Goal: Task Accomplishment & Management: Use online tool/utility

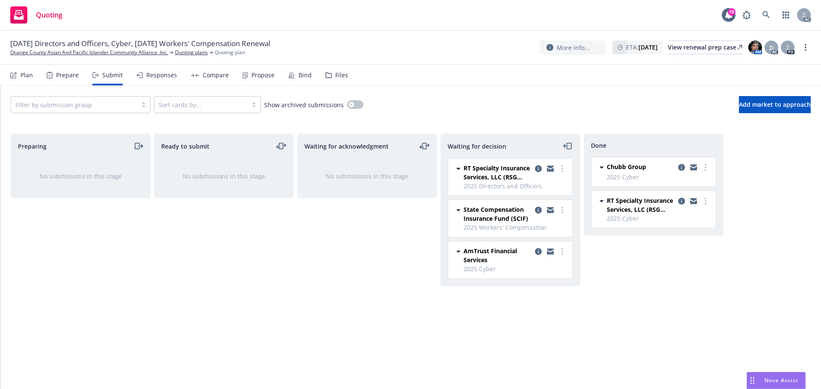
click at [239, 250] on div "Ready to submit No submissions in this stage" at bounding box center [224, 253] width 140 height 238
click at [159, 79] on div "Responses" at bounding box center [156, 75] width 41 height 21
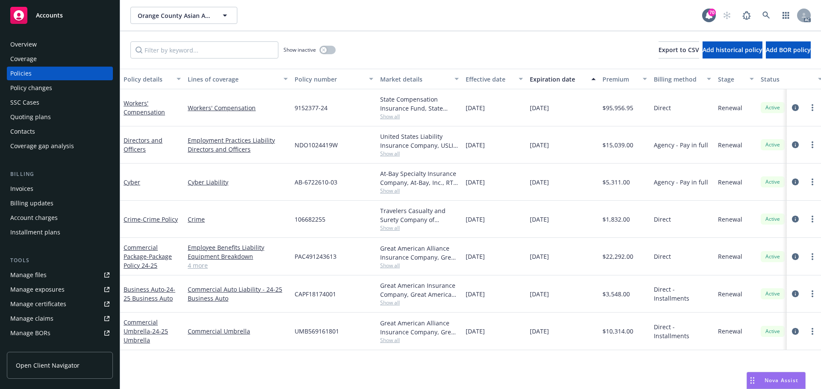
click at [390, 153] on span "Show all" at bounding box center [419, 153] width 79 height 7
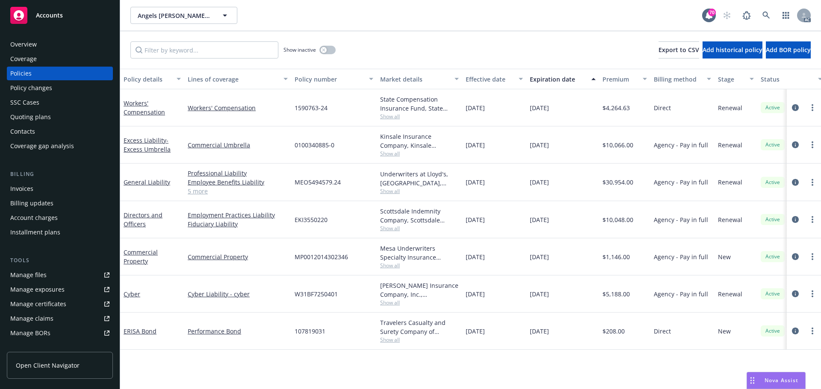
click at [394, 116] on span "Show all" at bounding box center [419, 116] width 79 height 7
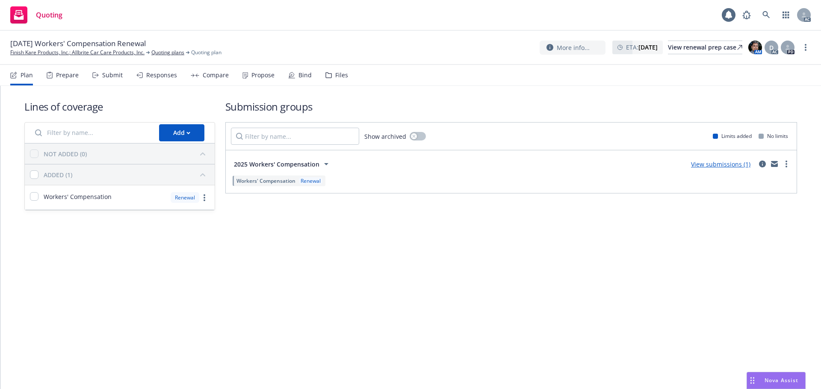
click at [111, 80] on div "Submit" at bounding box center [107, 75] width 30 height 21
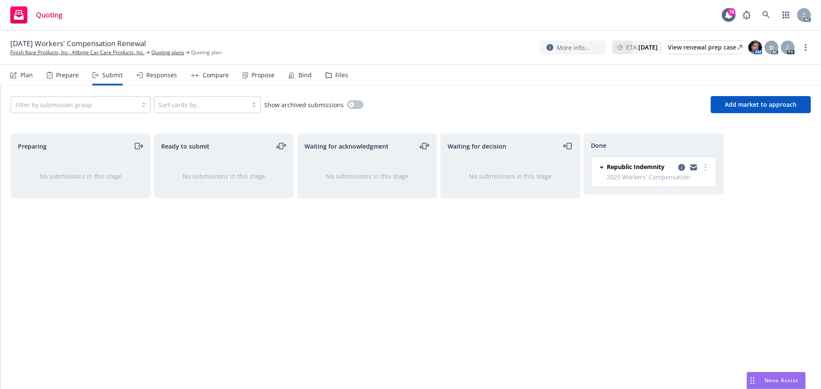
click at [145, 83] on div "Responses" at bounding box center [156, 75] width 41 height 21
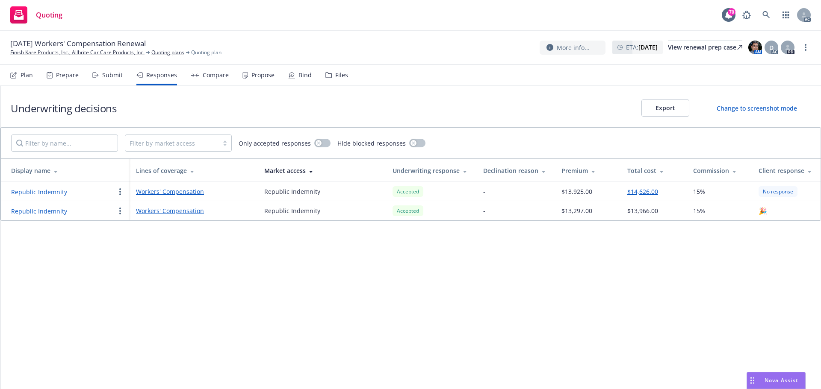
click at [264, 82] on div "Propose" at bounding box center [258, 75] width 32 height 21
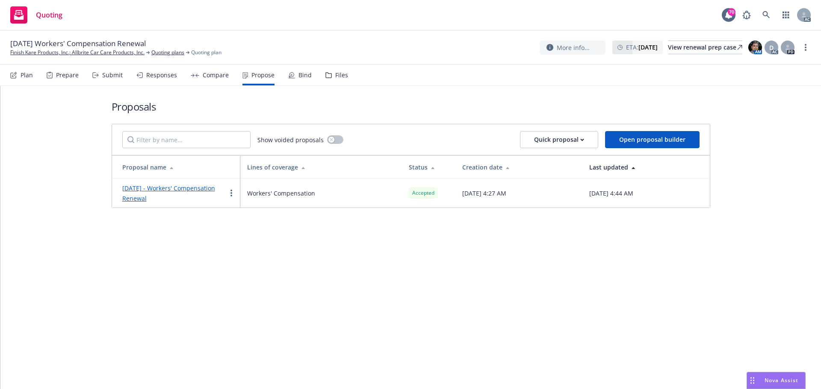
click at [154, 73] on div "Responses" at bounding box center [161, 75] width 31 height 7
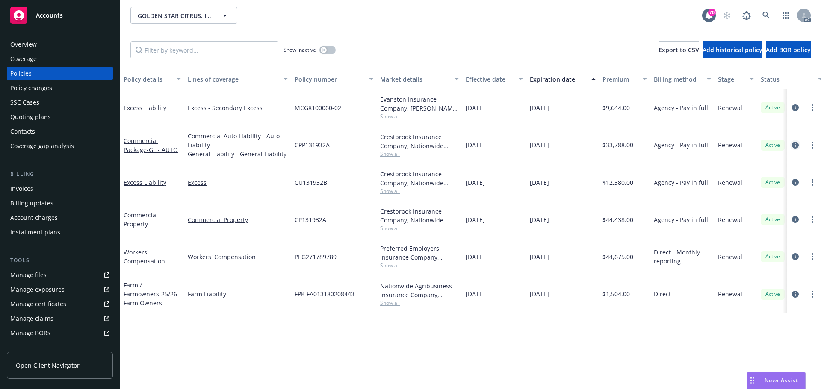
click at [795, 146] on icon "circleInformation" at bounding box center [795, 145] width 7 height 7
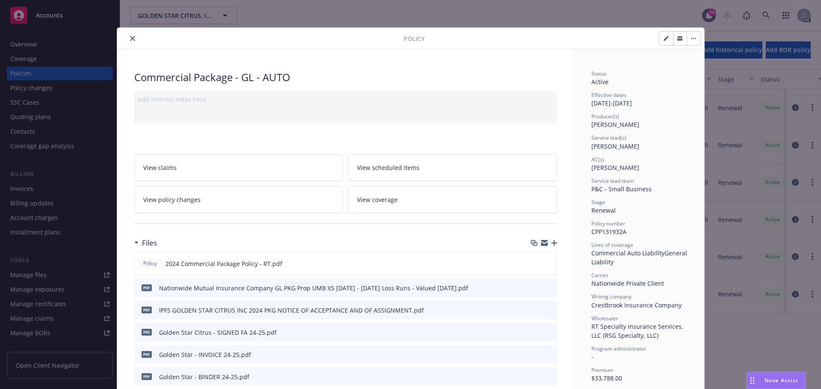
click at [132, 40] on button "close" at bounding box center [132, 38] width 10 height 10
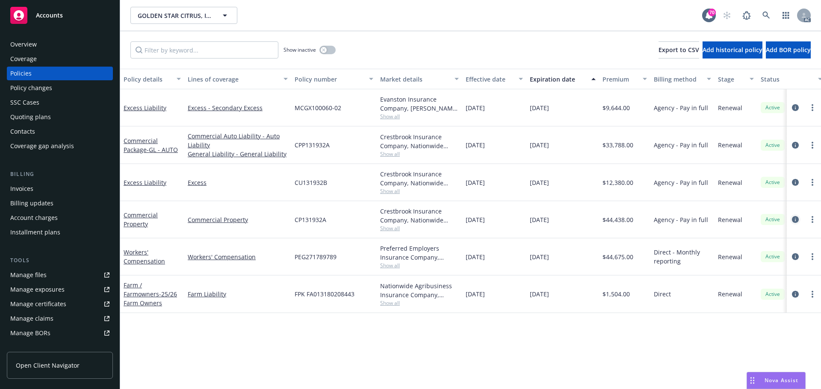
click at [798, 219] on icon "circleInformation" at bounding box center [795, 219] width 7 height 7
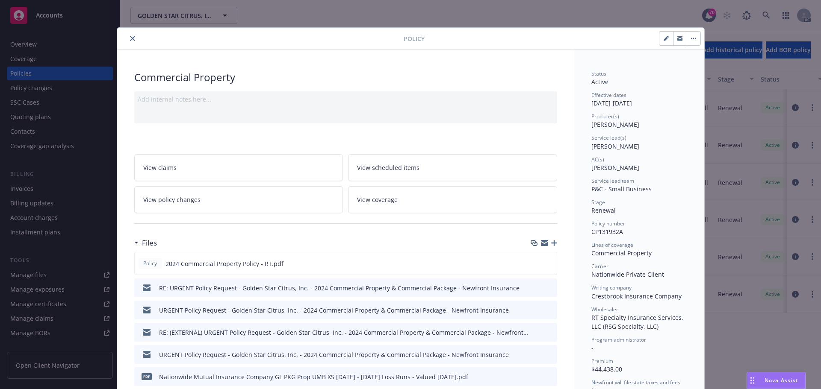
click at [127, 37] on button "close" at bounding box center [132, 38] width 10 height 10
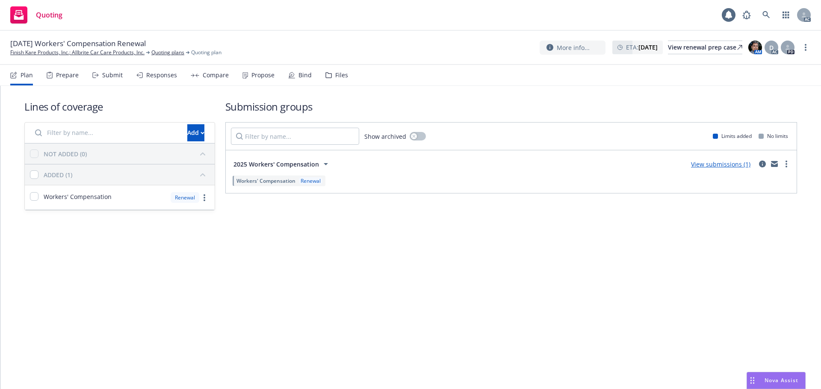
click at [165, 78] on div "Responses" at bounding box center [161, 75] width 31 height 7
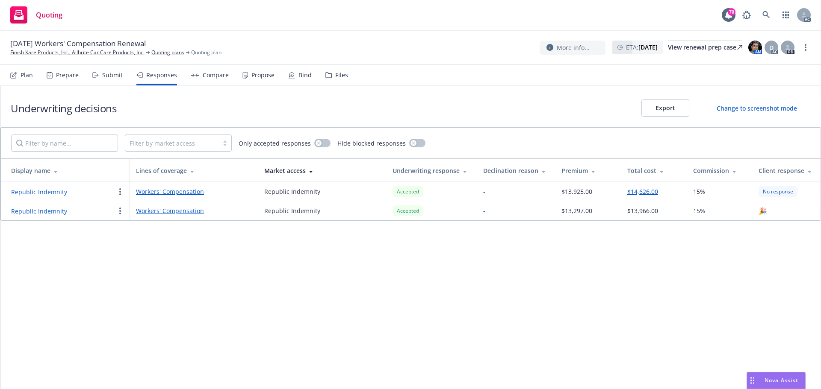
click at [219, 304] on div "Underwriting decisions Export Change to screenshot mode Filter by market access…" at bounding box center [410, 237] width 820 height 303
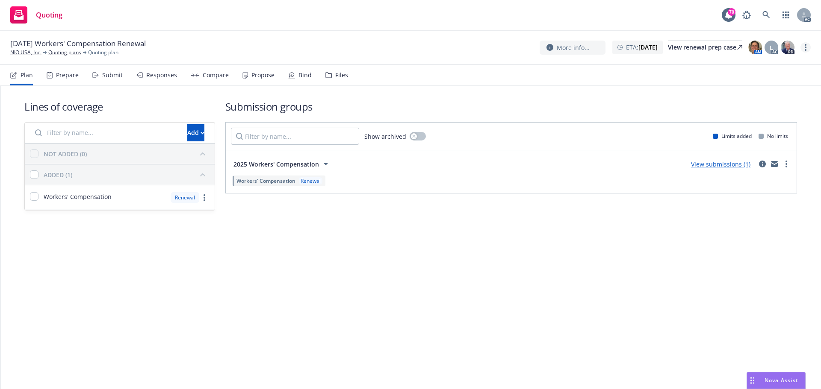
click at [806, 50] on circle "more" at bounding box center [805, 50] width 2 height 2
click at [747, 68] on link "Copy logging email" at bounding box center [762, 64] width 95 height 17
